Goal: Task Accomplishment & Management: Use online tool/utility

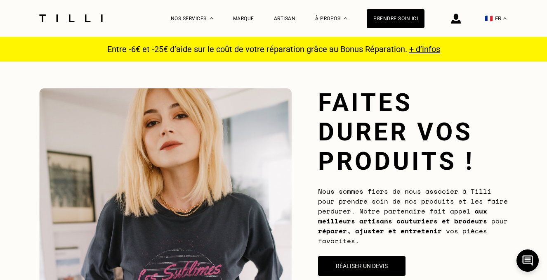
scroll to position [78, 0]
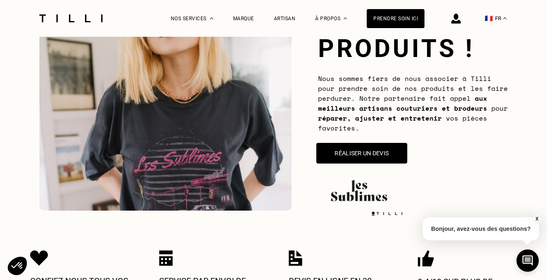
click at [350, 154] on button "Réaliser un devis" at bounding box center [362, 153] width 91 height 21
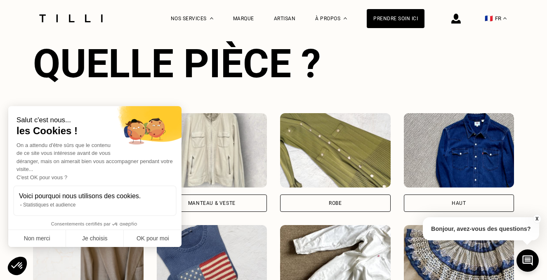
scroll to position [539, 0]
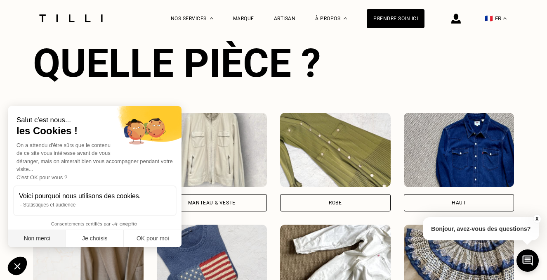
click at [33, 239] on button "Non merci" at bounding box center [37, 238] width 58 height 17
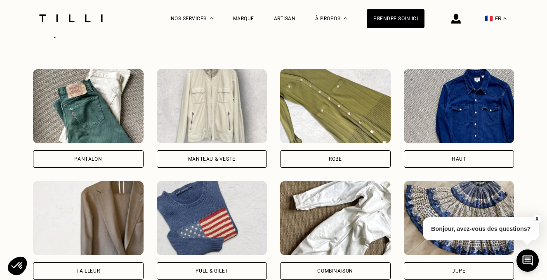
scroll to position [561, 0]
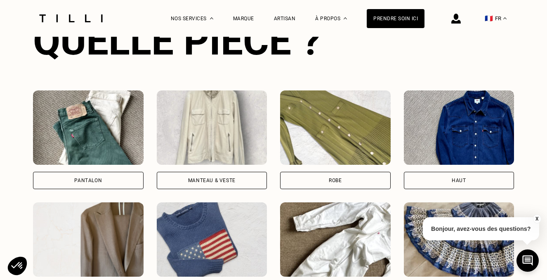
click at [96, 134] on img at bounding box center [88, 127] width 111 height 74
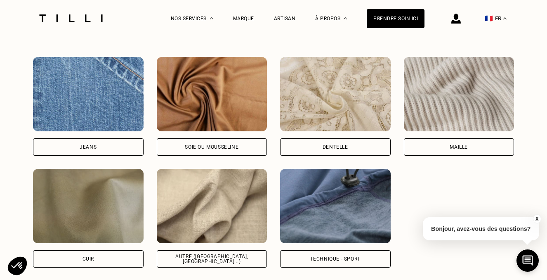
scroll to position [1141, 0]
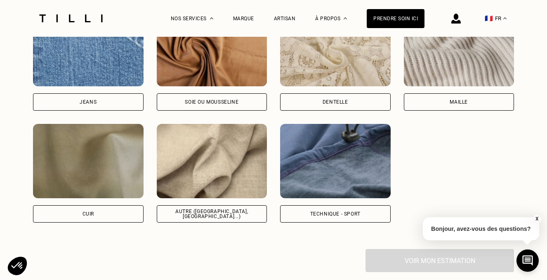
click at [137, 66] on img at bounding box center [88, 49] width 111 height 74
select select "FR"
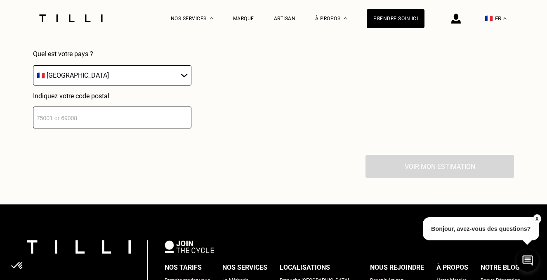
scroll to position [1455, 0]
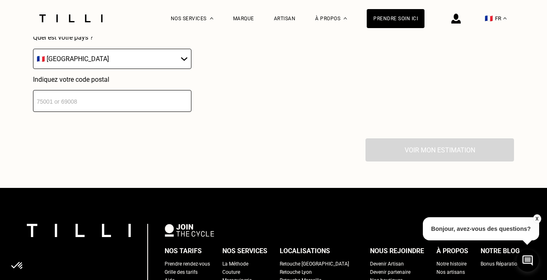
click at [80, 104] on input "number" at bounding box center [112, 101] width 159 height 22
type input "59320"
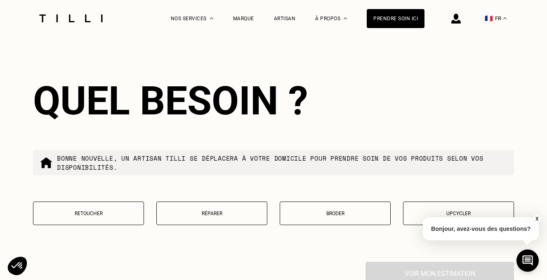
scroll to position [1626, 0]
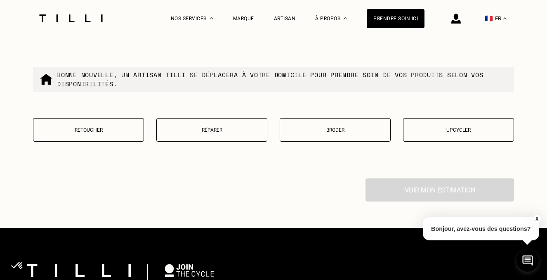
click at [106, 128] on p "Retoucher" at bounding box center [89, 130] width 102 height 6
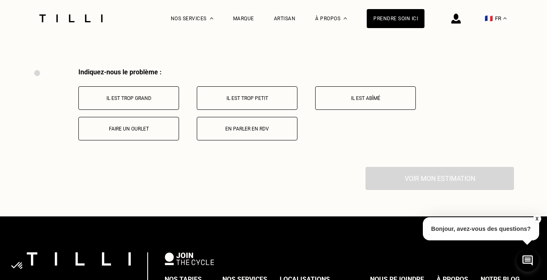
scroll to position [1753, 0]
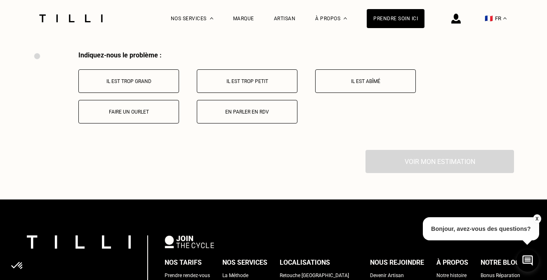
click at [159, 87] on button "Il est trop grand" at bounding box center [128, 81] width 101 height 24
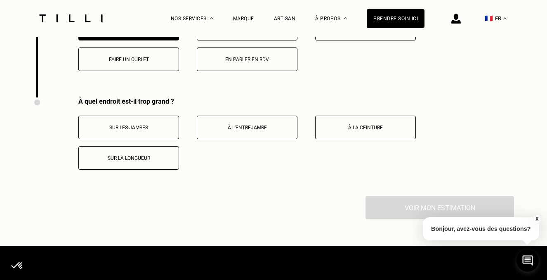
click at [133, 61] on p "Faire un ourlet" at bounding box center [129, 60] width 92 height 6
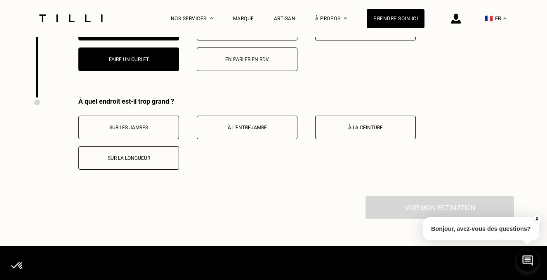
scroll to position [1852, 0]
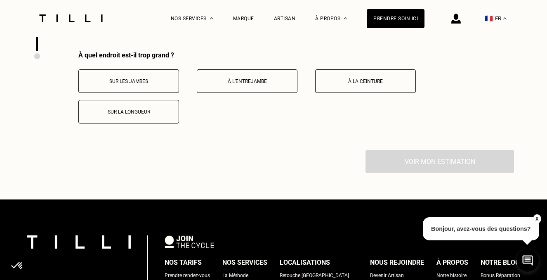
click at [130, 80] on p "Sur les jambes" at bounding box center [129, 81] width 92 height 6
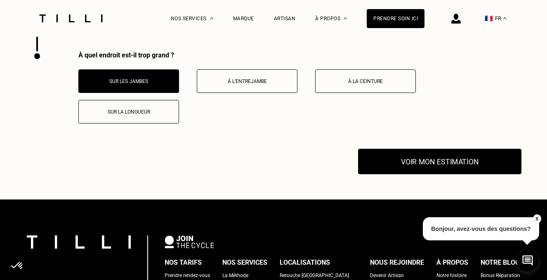
click at [397, 155] on button "Voir mon estimation" at bounding box center [439, 162] width 163 height 26
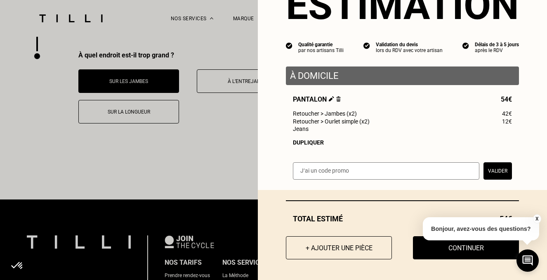
scroll to position [0, 0]
